Goal: Communication & Community: Ask a question

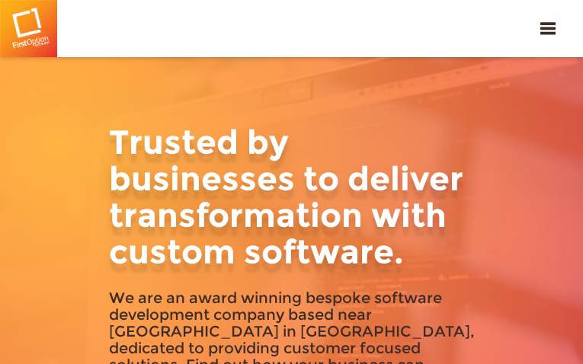
type input "ixhxNHlUPgprk"
type input "[EMAIL_ADDRESS][DOMAIN_NAME]"
type input "6422074242"
type input "BTcIqiEH"
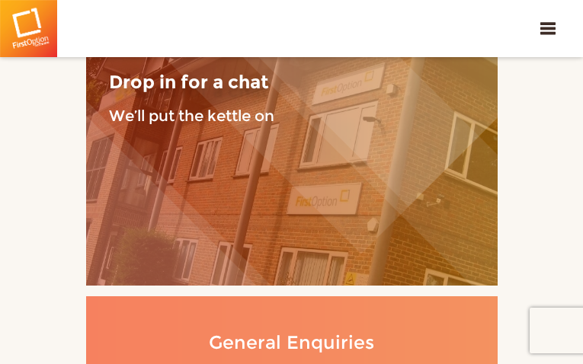
type input "XrIsWrkfYAgwc"
type input "[EMAIL_ADDRESS][DOMAIN_NAME]"
type input "RSyChLRTHdDn"
type input "nBEcbCfqzHexeH"
type input "[EMAIL_ADDRESS][DOMAIN_NAME]"
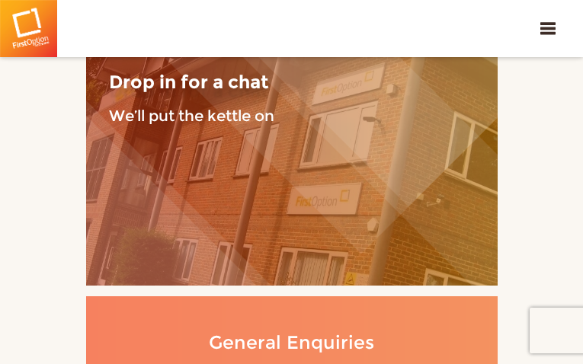
type input "7307281582"
type input "KzrwRXUkW"
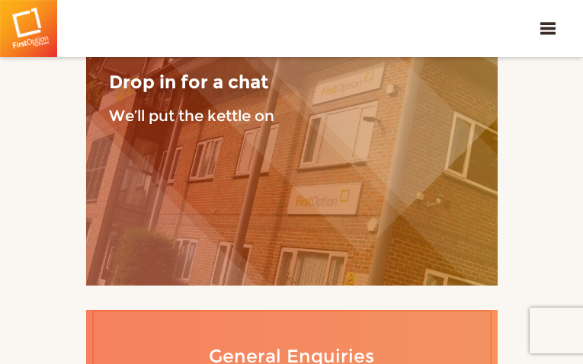
type input "mtFqUrlcyVZs"
type input "[EMAIL_ADDRESS][DOMAIN_NAME]"
type input "5106013076"
type input "SBRXVpHoGEsDmGaT"
